Goal: Information Seeking & Learning: Learn about a topic

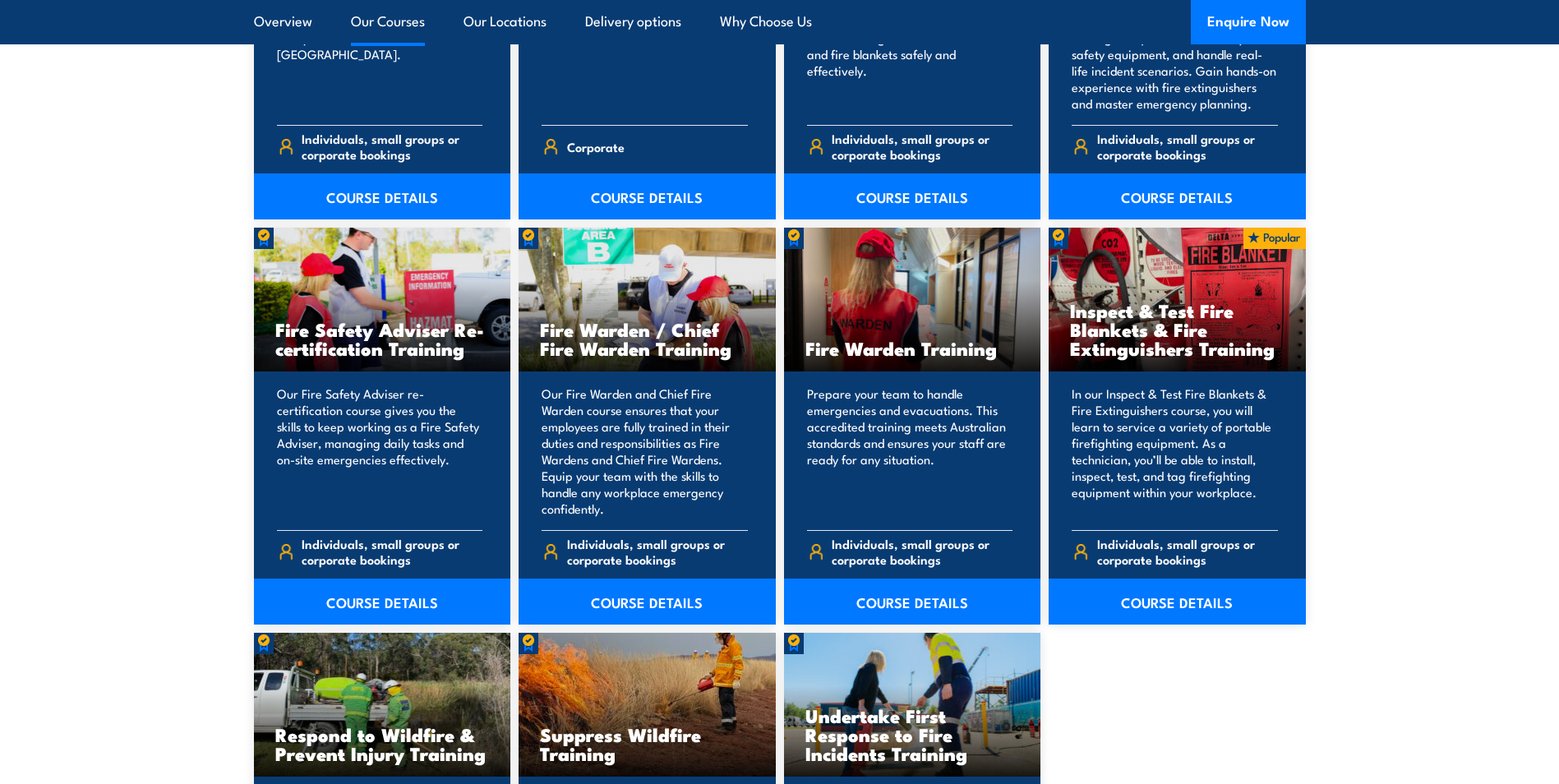
scroll to position [2028, 0]
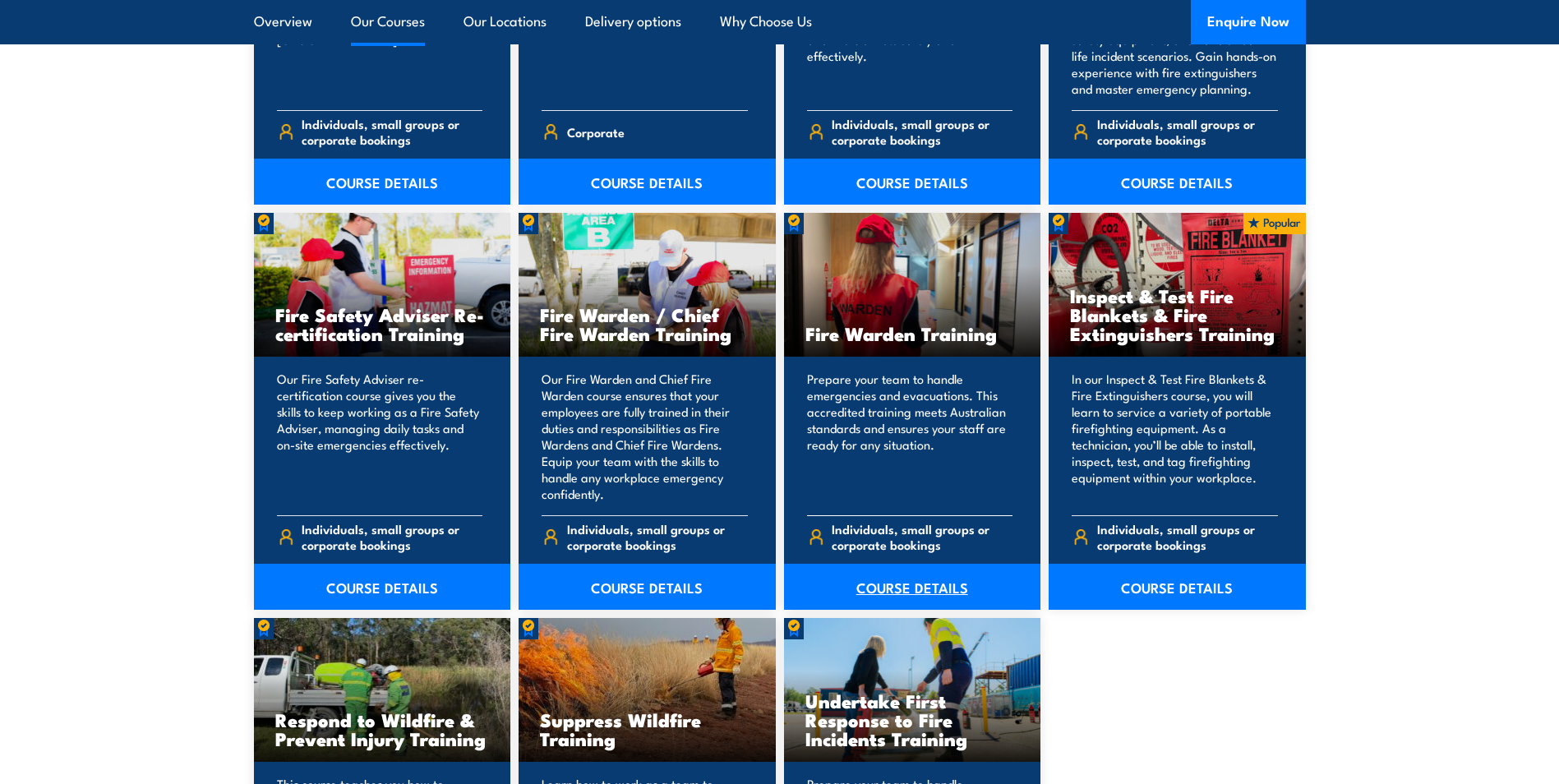
click at [913, 584] on link "COURSE DETAILS" at bounding box center [913, 587] width 257 height 46
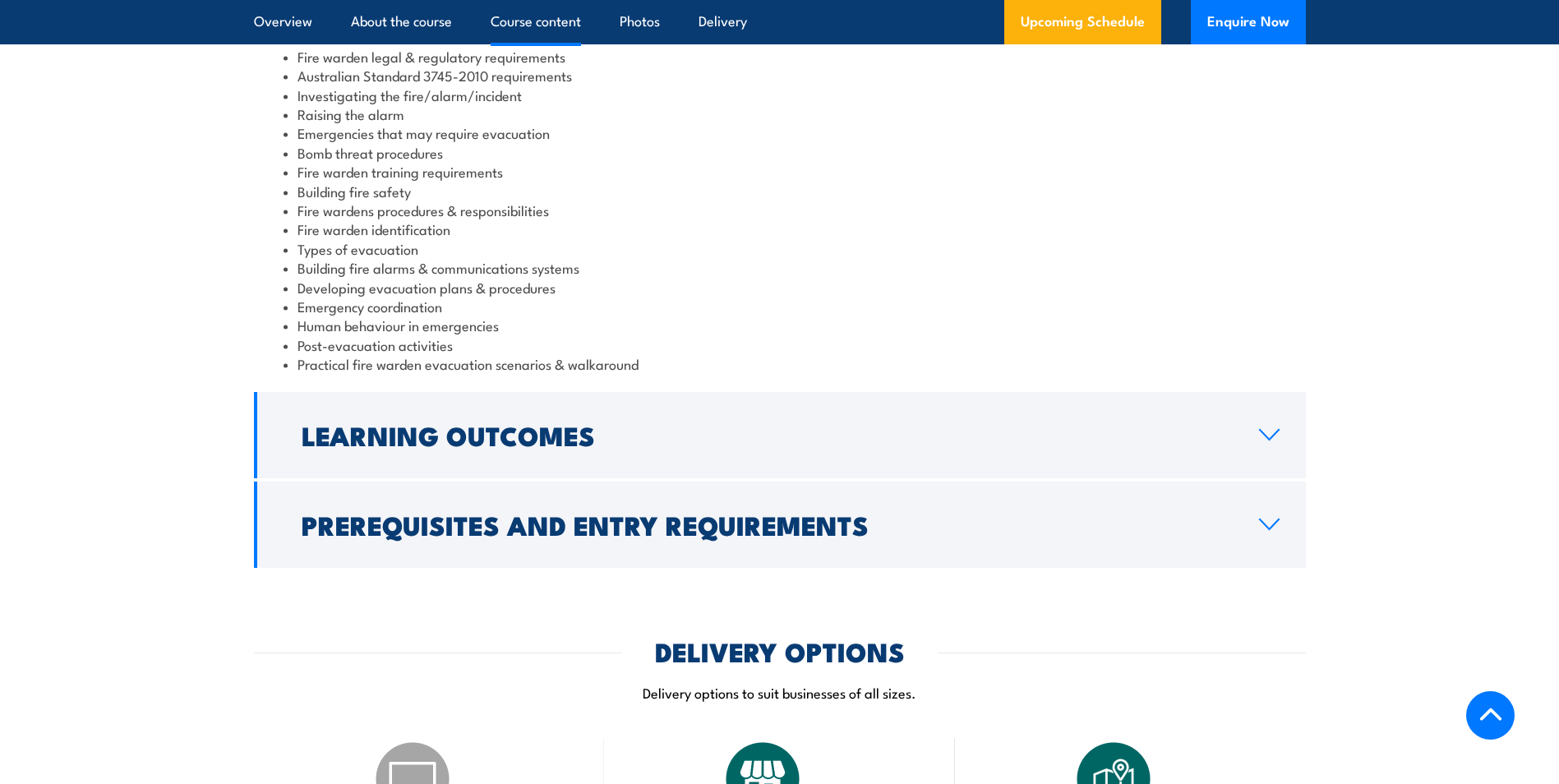
scroll to position [1808, 0]
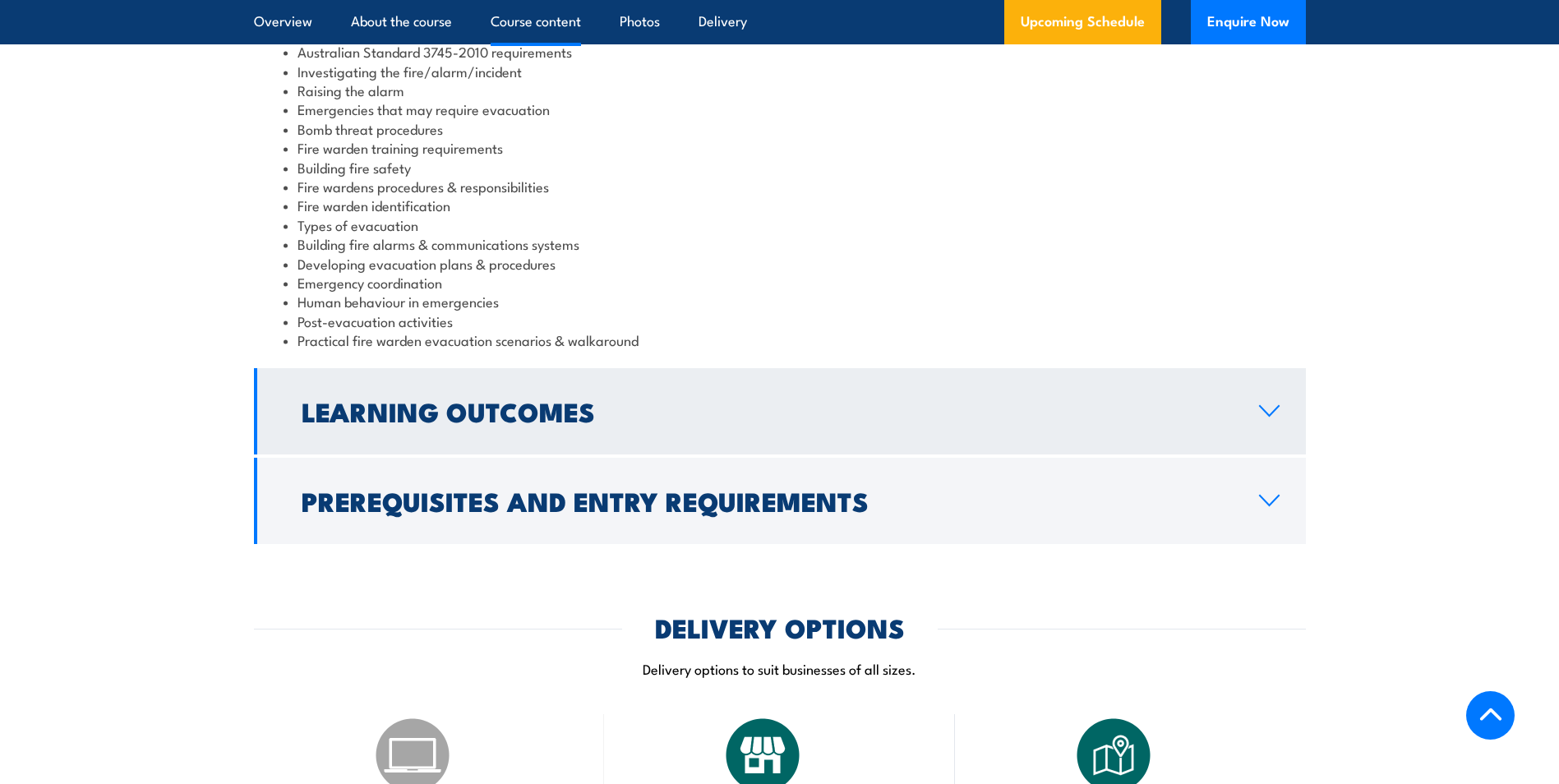
click at [388, 411] on h2 "Learning Outcomes" at bounding box center [767, 410] width 932 height 23
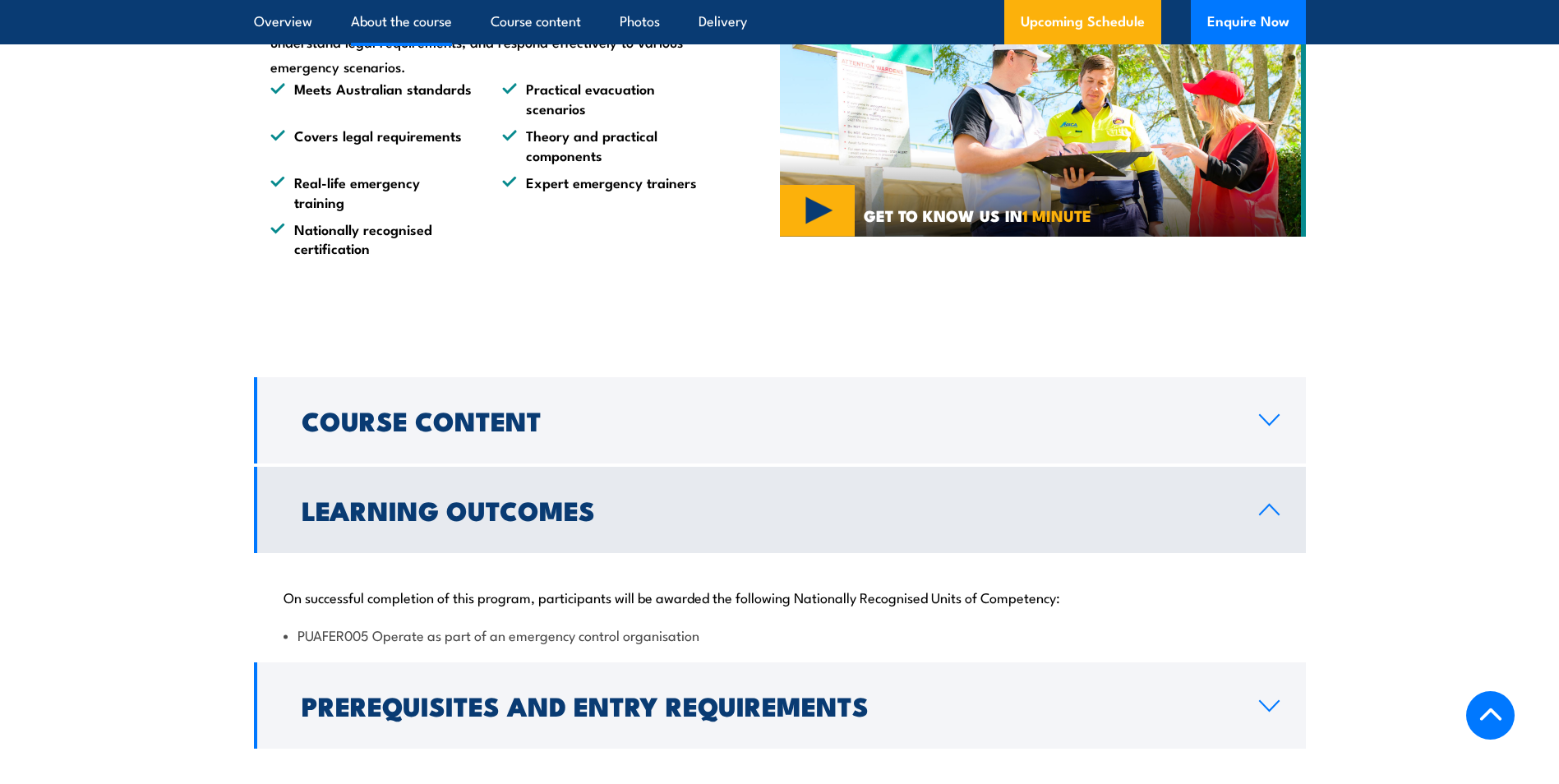
scroll to position [1315, 0]
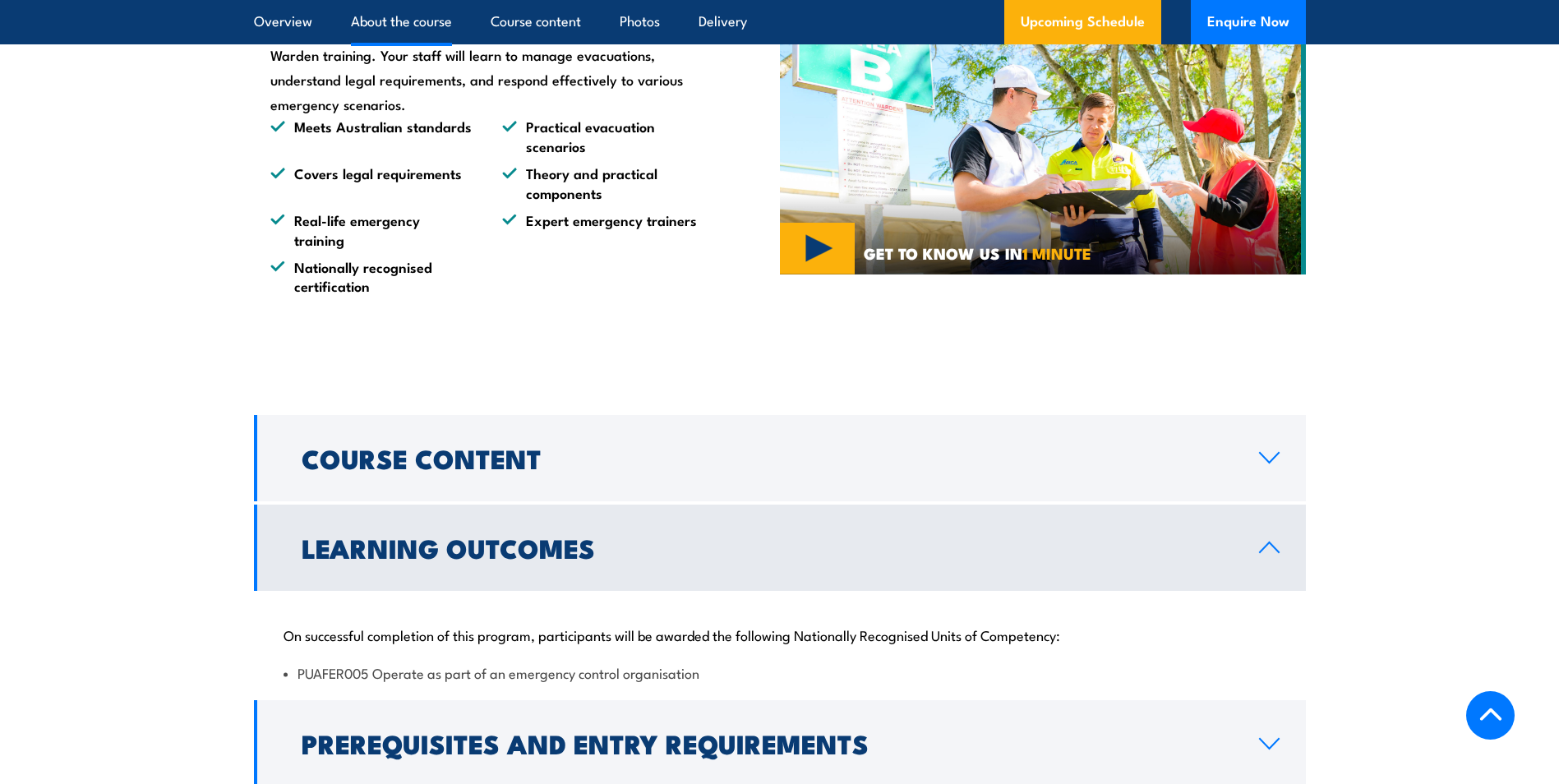
click at [368, 557] on h2 "Learning Outcomes" at bounding box center [767, 547] width 932 height 23
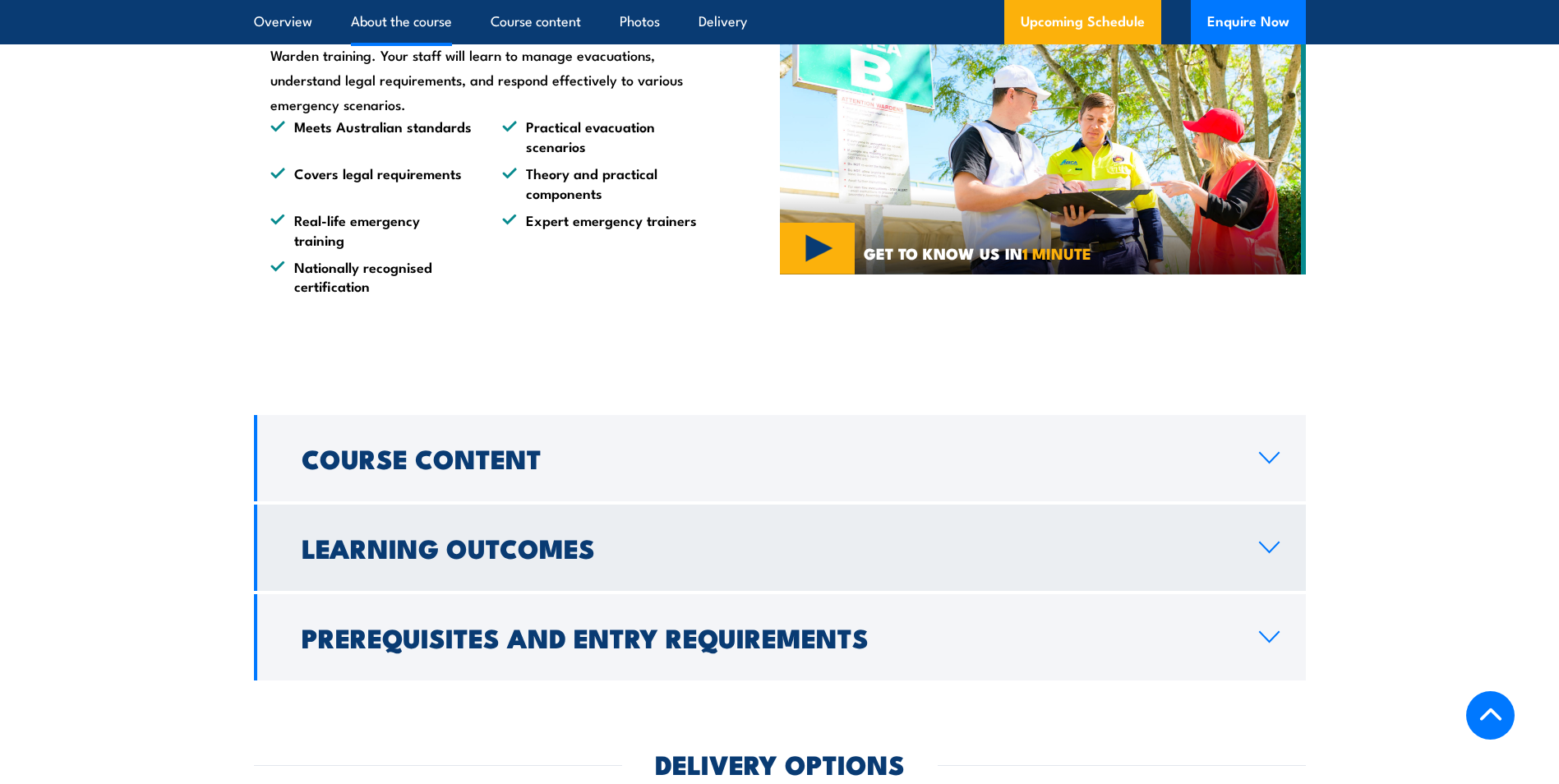
click at [352, 554] on h2 "Learning Outcomes" at bounding box center [767, 547] width 932 height 23
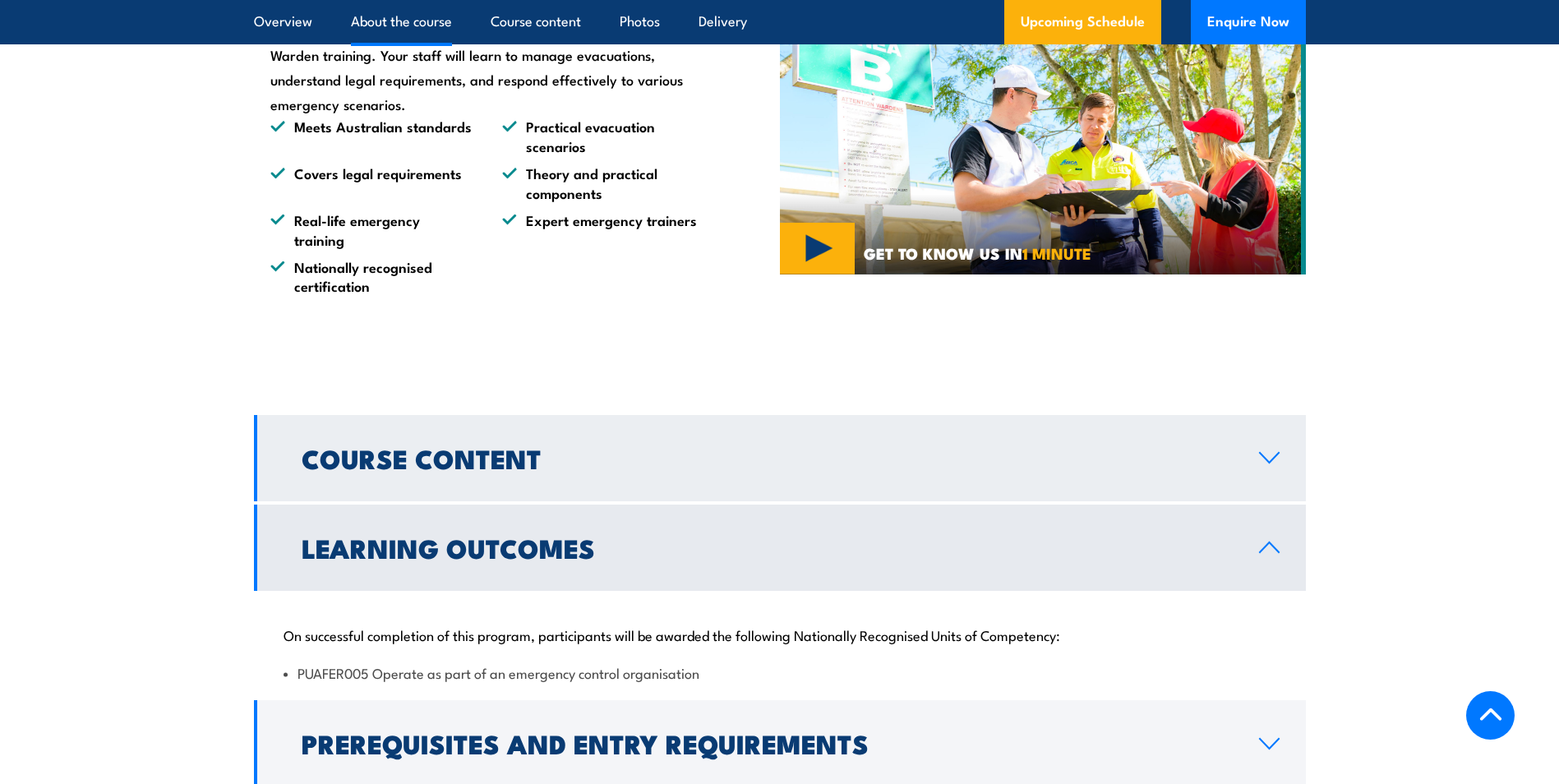
click at [366, 461] on h2 "Course Content" at bounding box center [767, 457] width 932 height 23
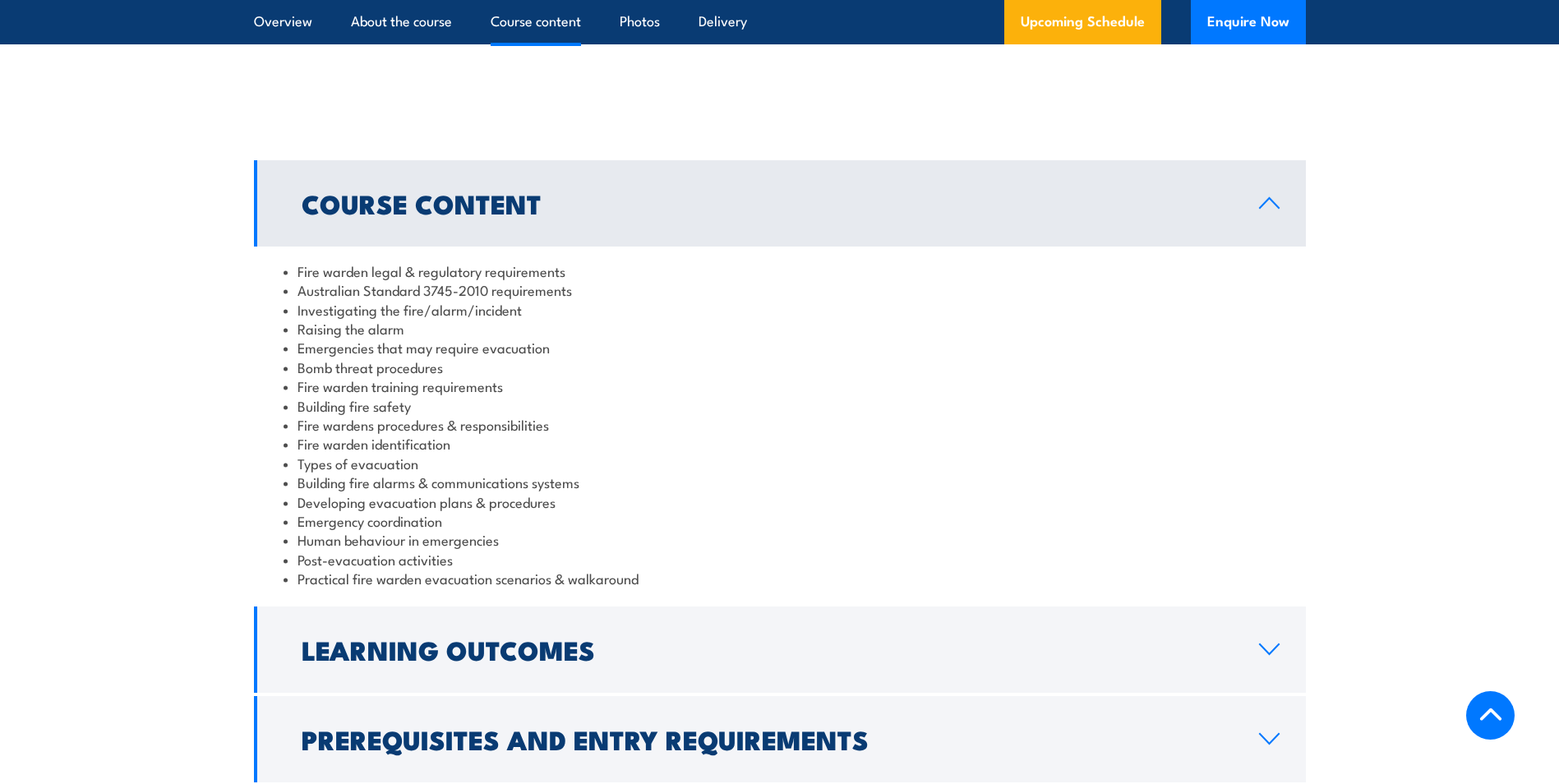
scroll to position [1589, 0]
